Goal: Information Seeking & Learning: Learn about a topic

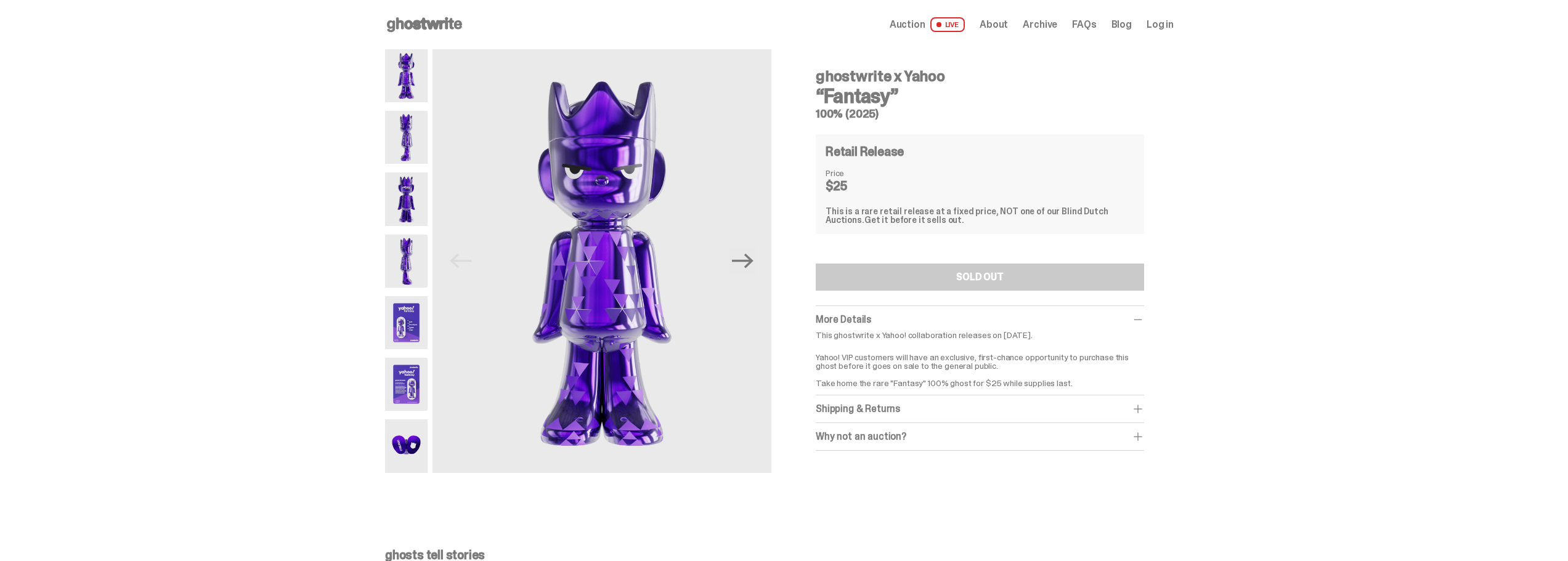
click at [403, 137] on img at bounding box center [406, 137] width 43 height 53
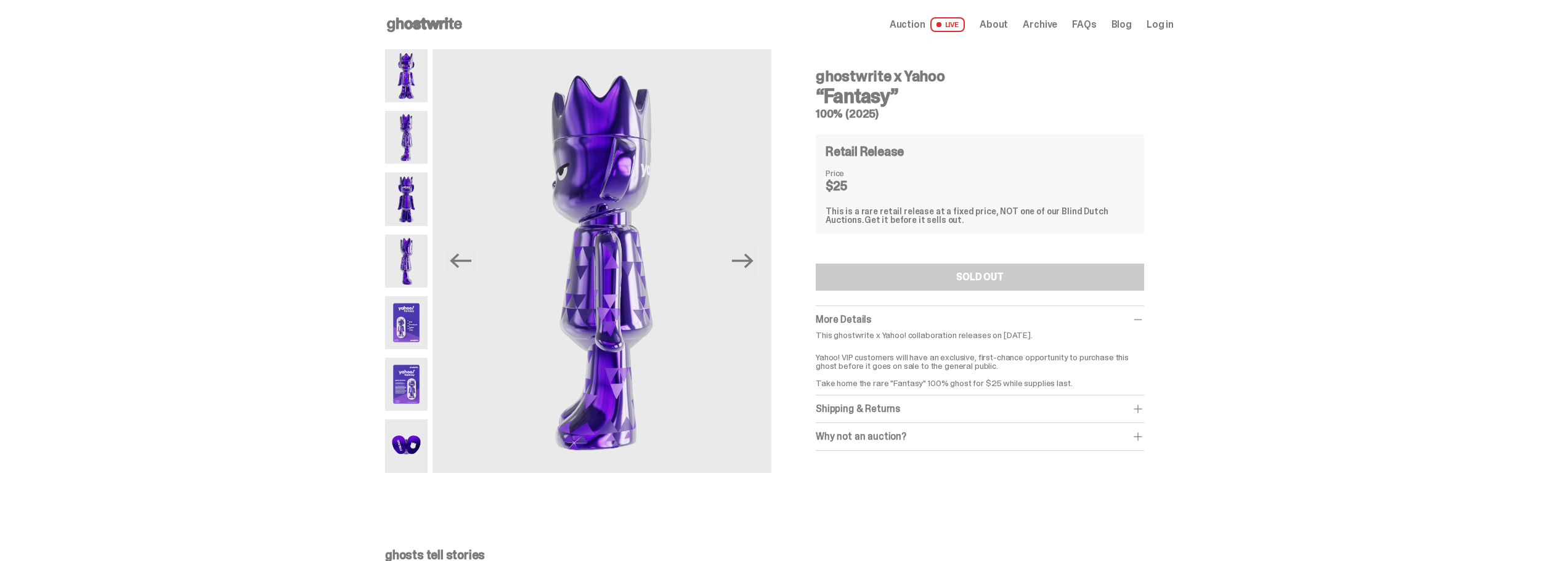
click at [414, 190] on img at bounding box center [406, 199] width 43 height 53
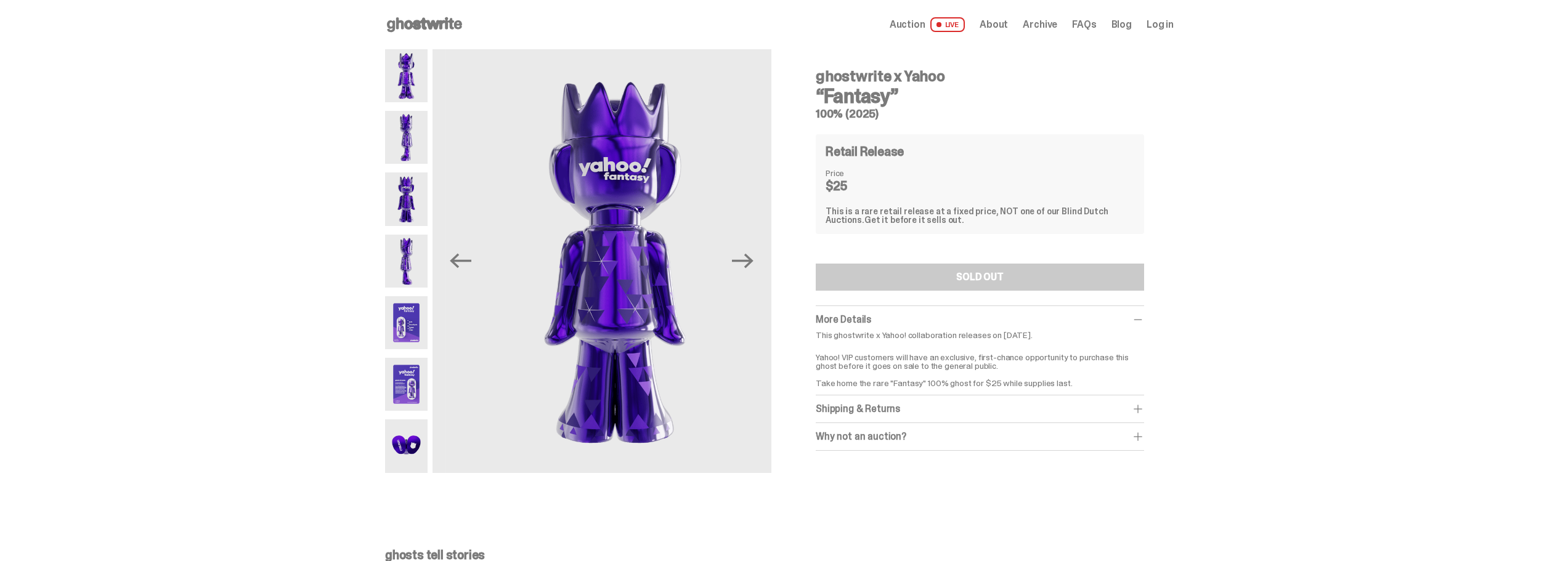
click at [414, 190] on img at bounding box center [406, 199] width 43 height 53
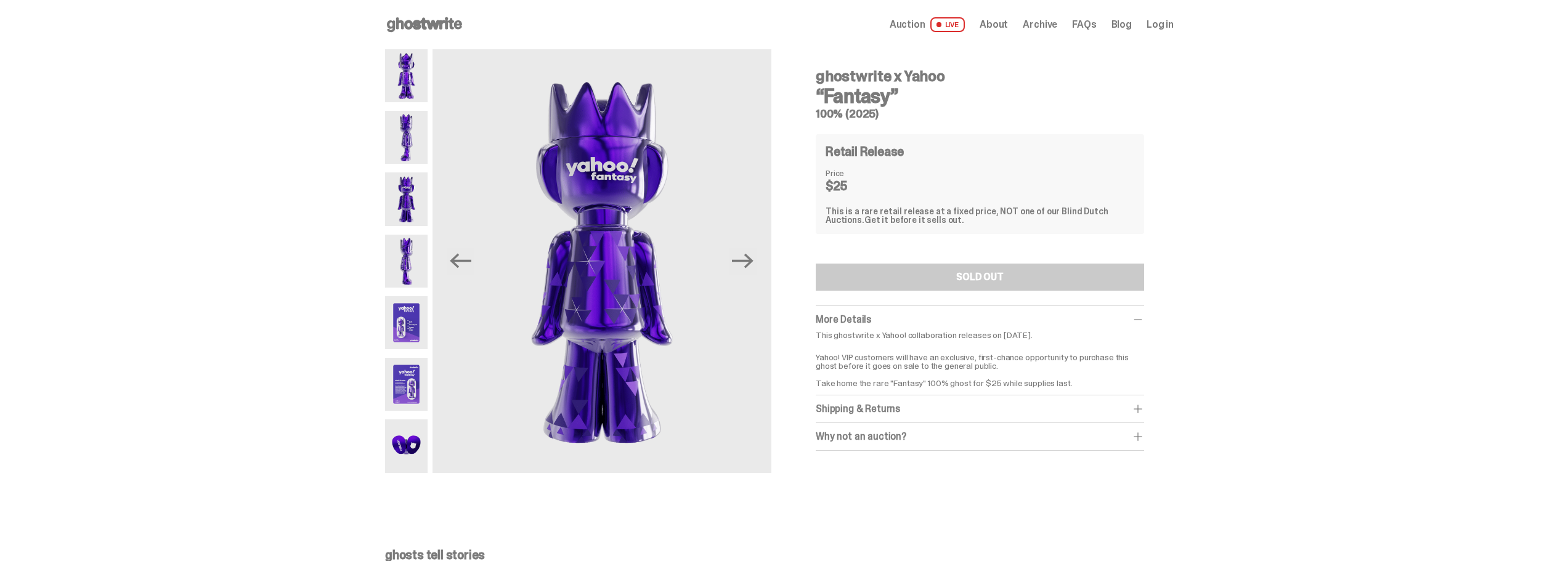
click at [411, 246] on img at bounding box center [406, 261] width 43 height 53
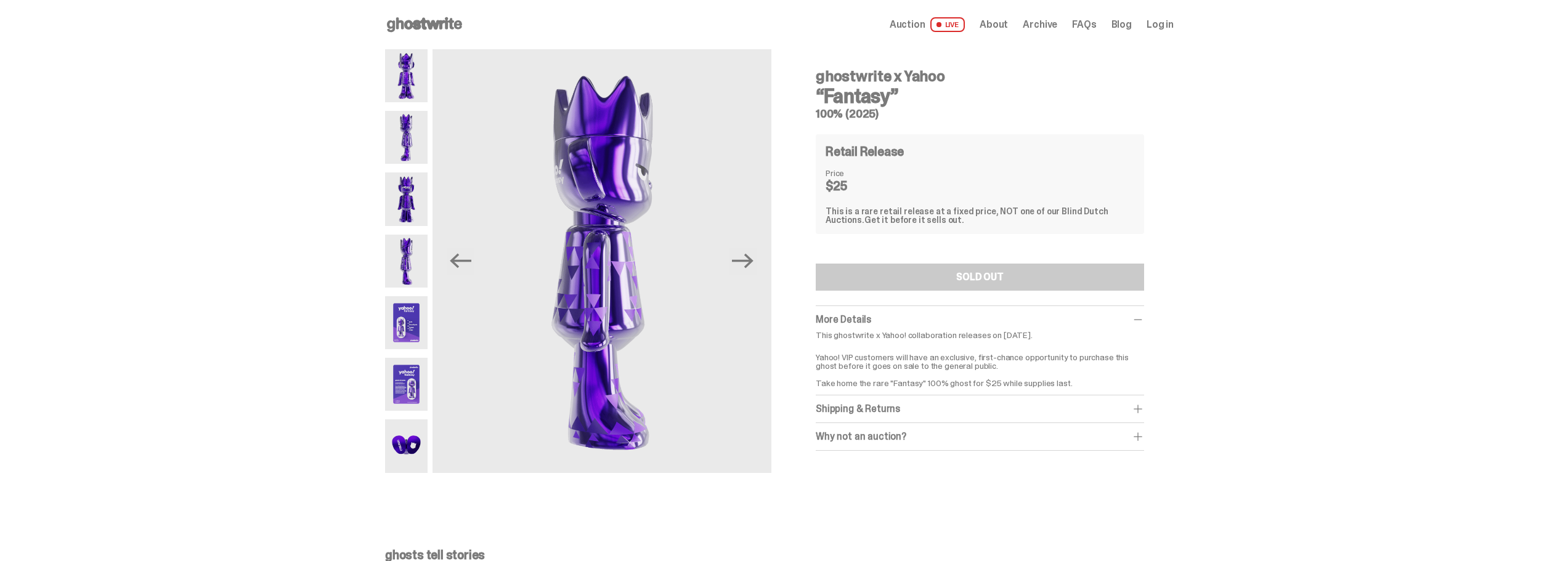
click at [405, 315] on img at bounding box center [406, 322] width 43 height 53
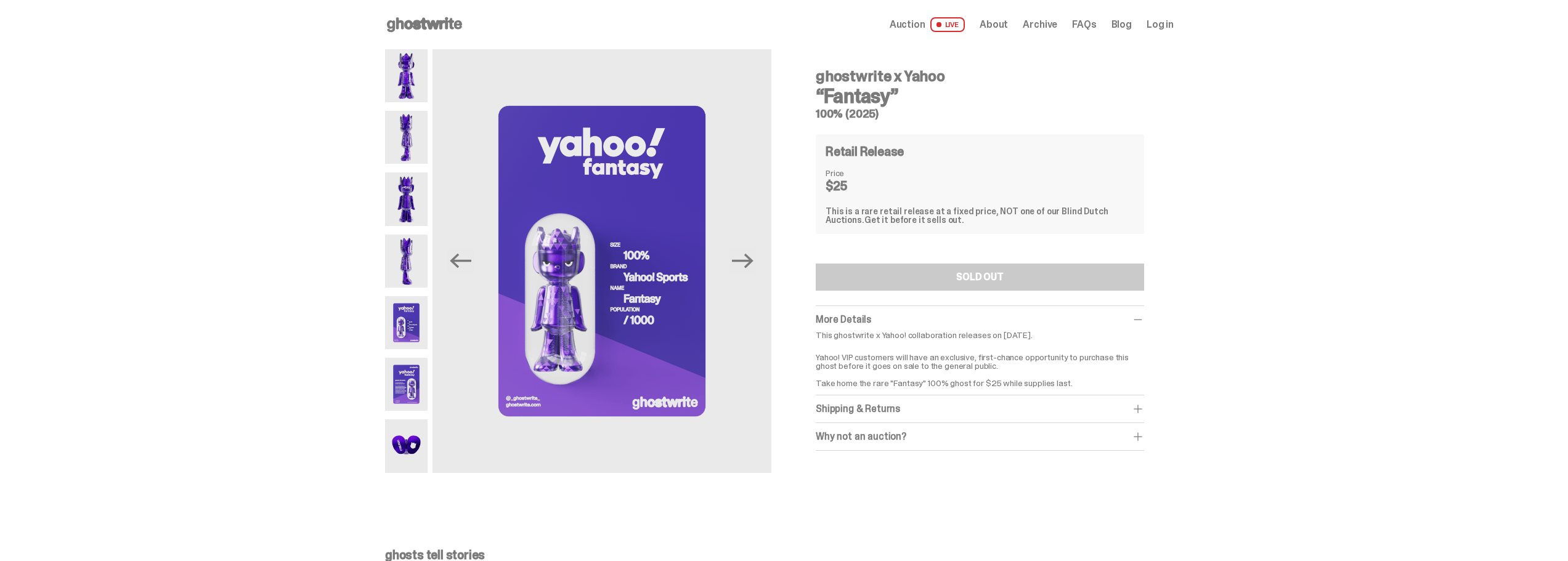
click at [408, 386] on img at bounding box center [406, 384] width 43 height 53
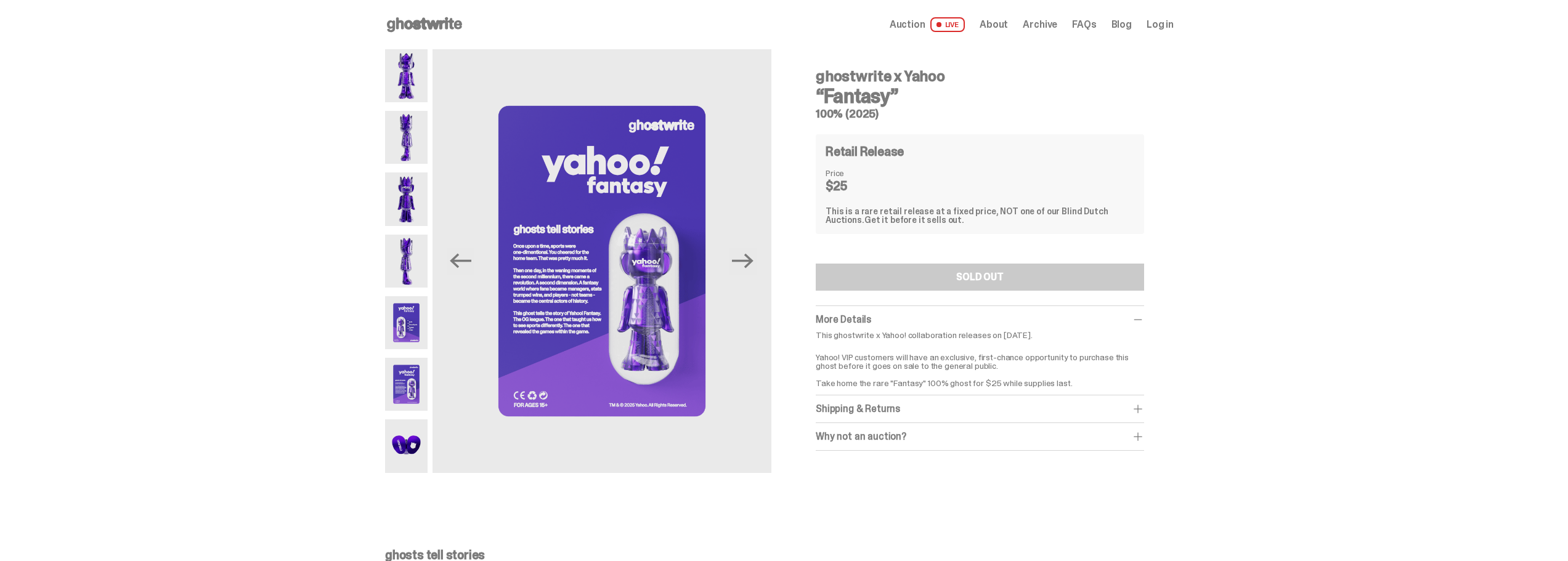
click at [414, 455] on img at bounding box center [406, 446] width 43 height 53
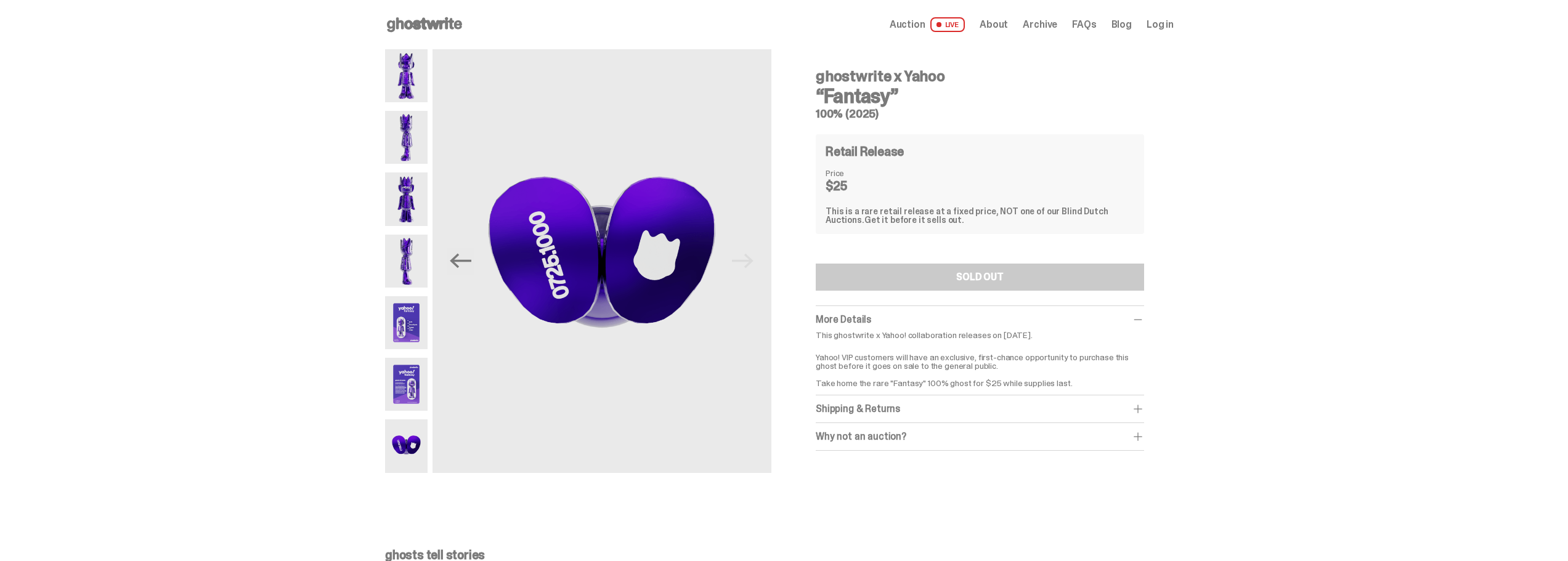
click at [411, 73] on img at bounding box center [406, 75] width 43 height 53
